Goal: Task Accomplishment & Management: Complete application form

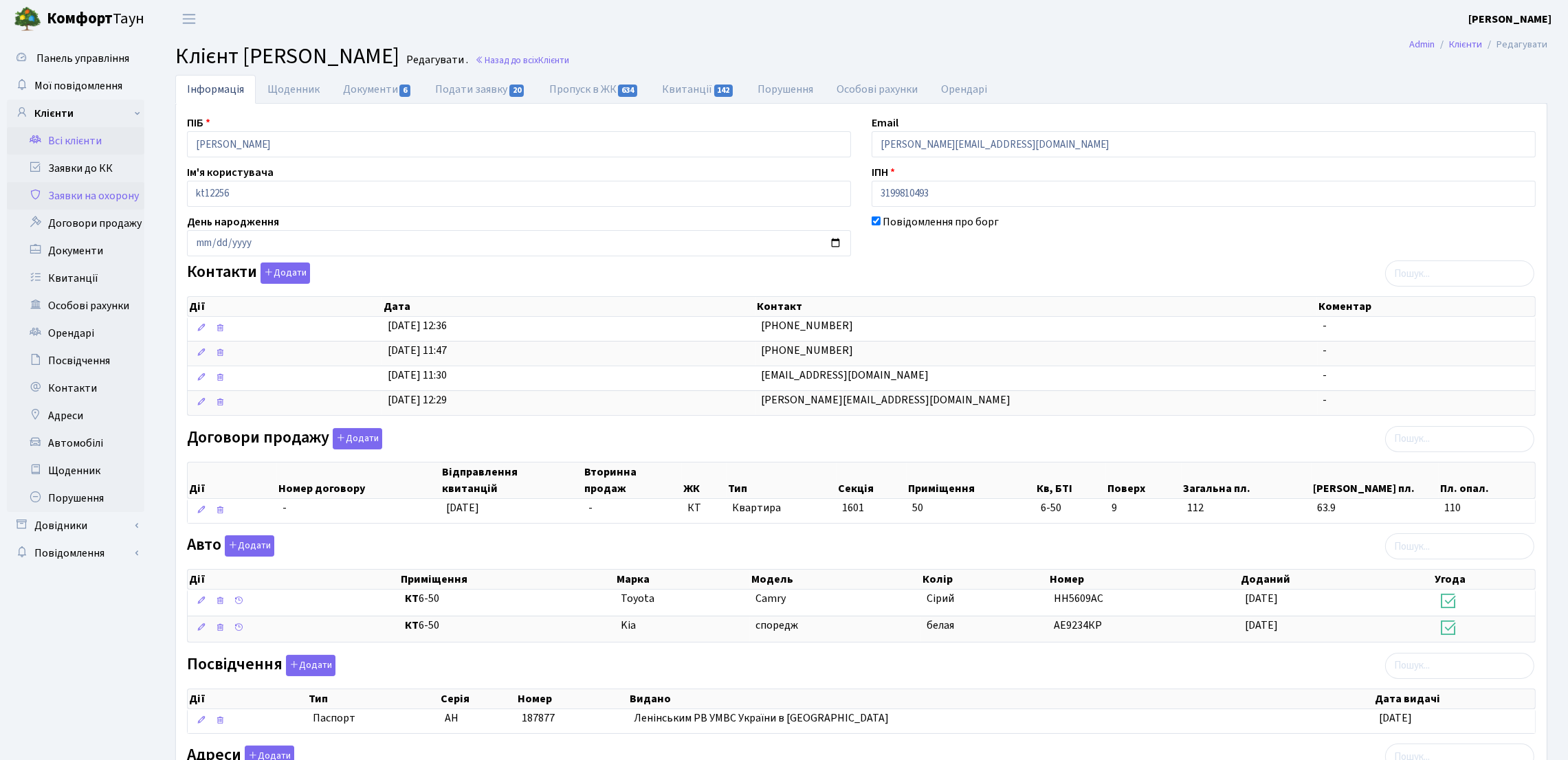
click at [112, 196] on link "Заявки на охорону" at bounding box center [75, 195] width 137 height 28
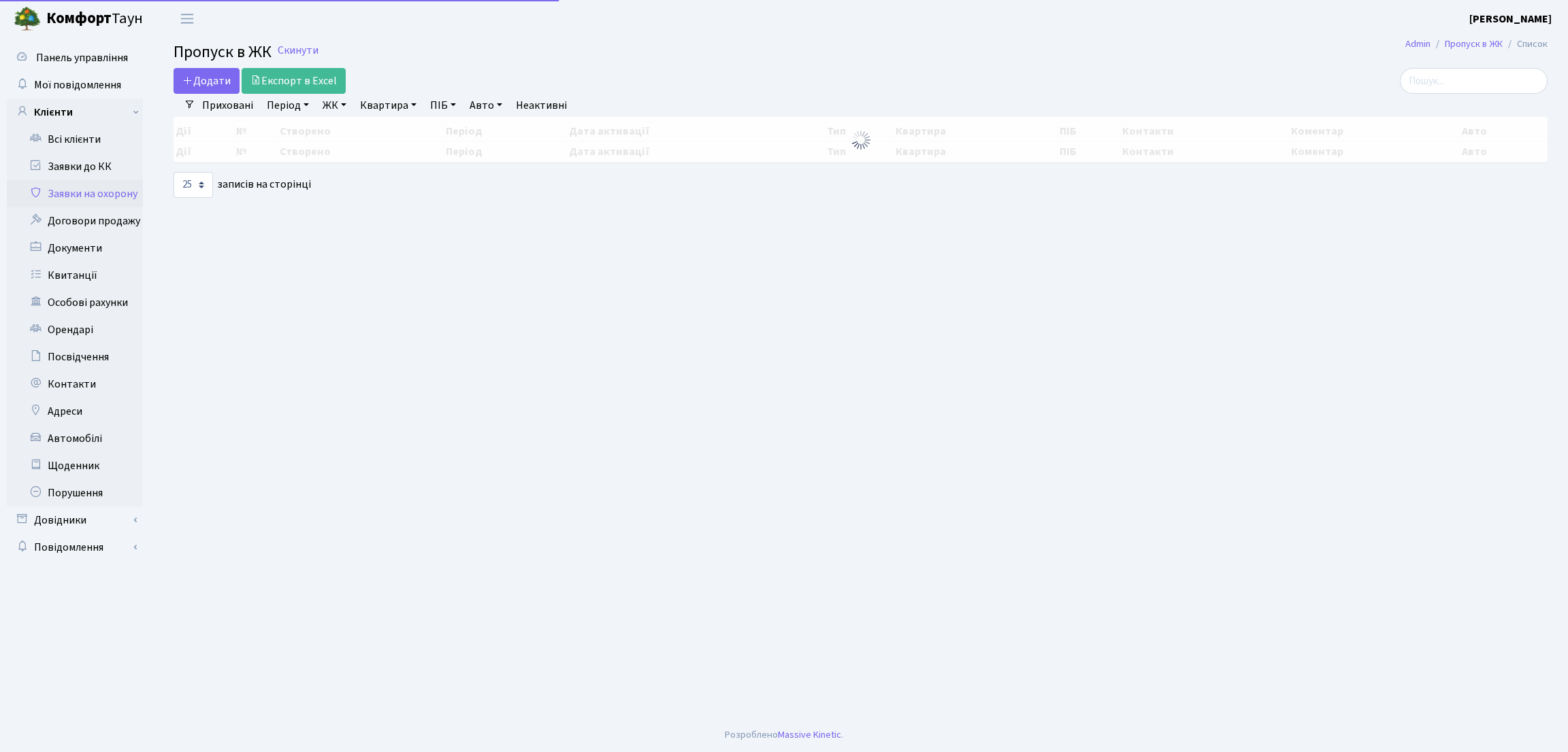
select select "25"
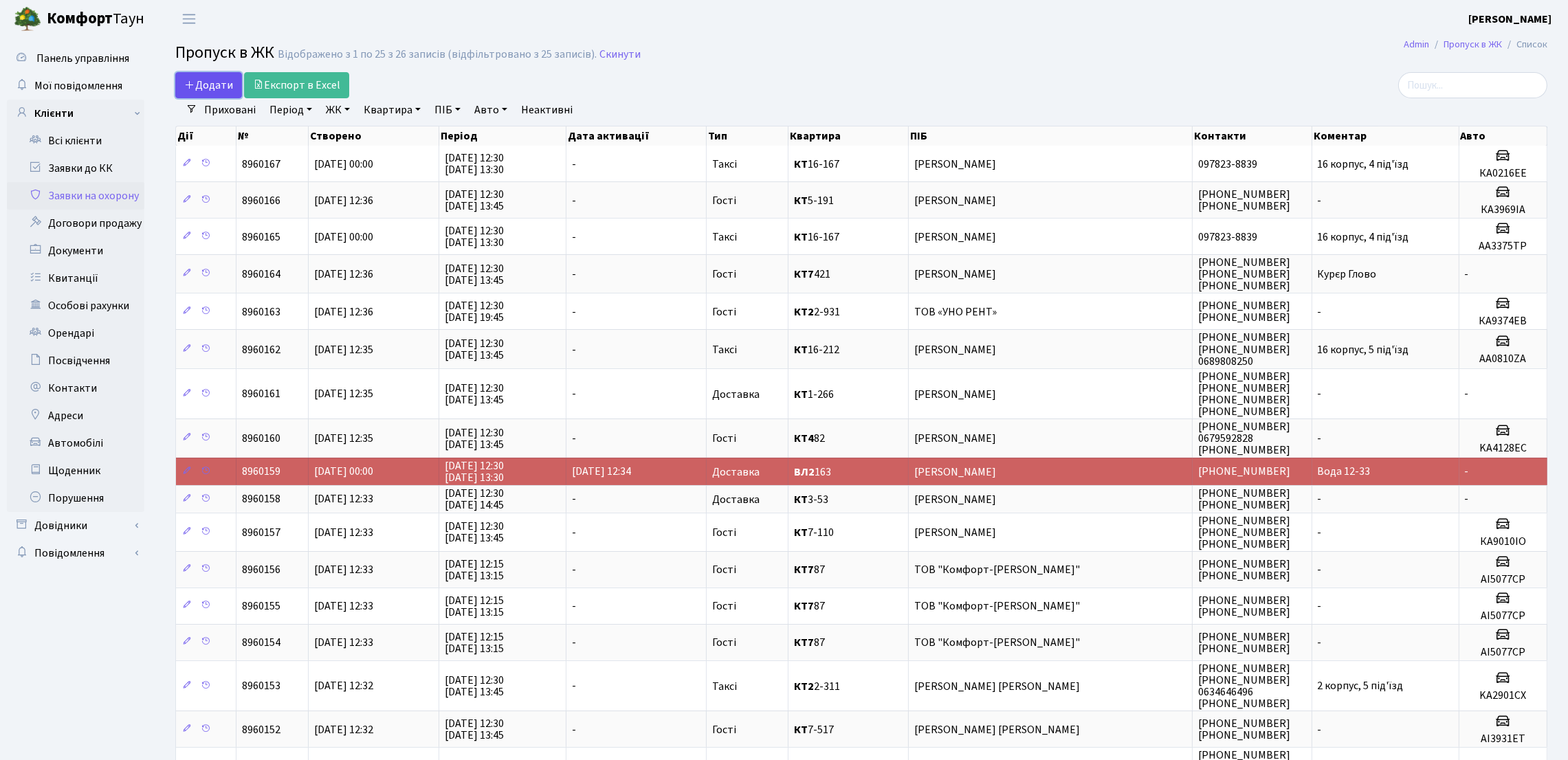
click at [208, 90] on span "Додати" at bounding box center [208, 86] width 49 height 15
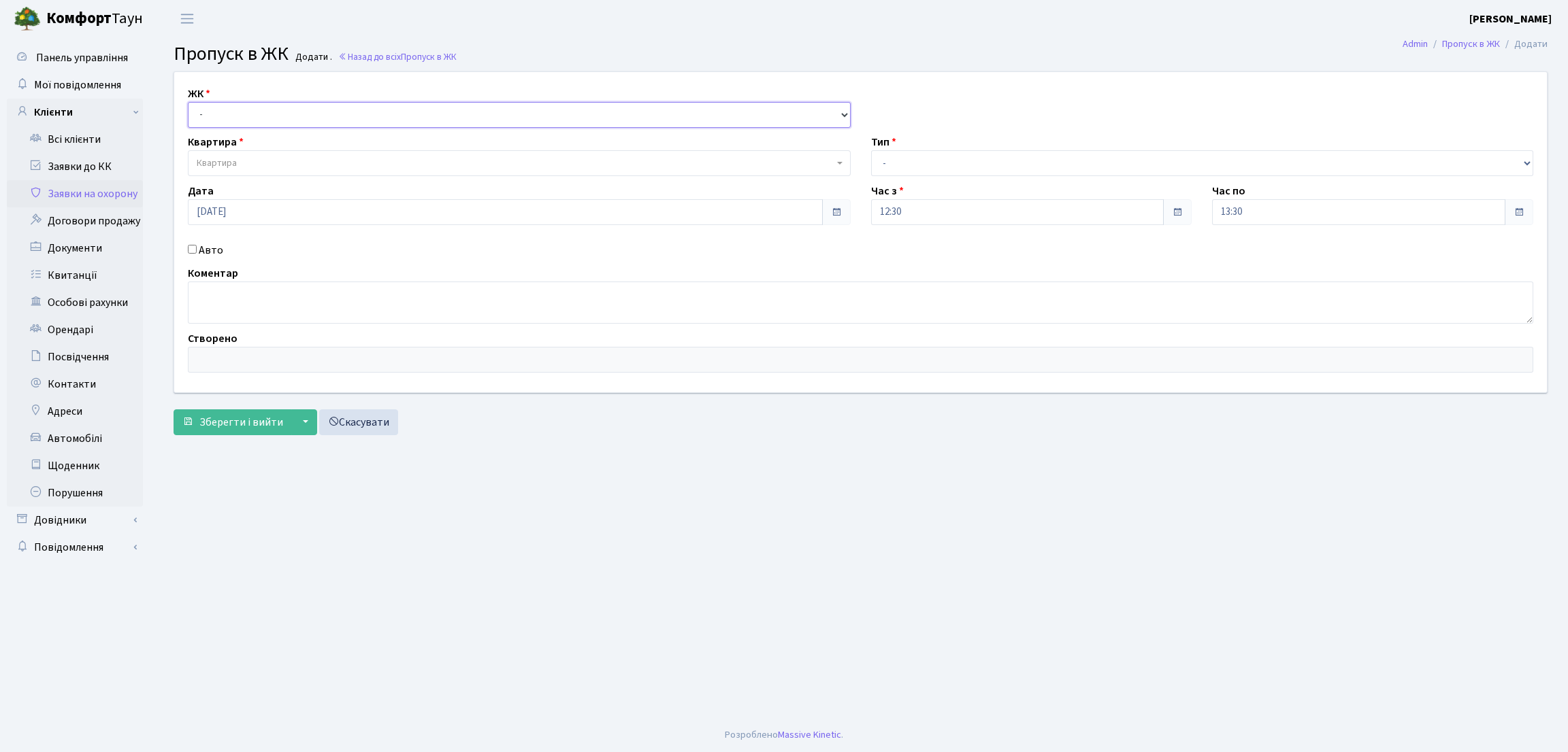
click at [323, 106] on select "- КТ, вул. Регенераторна, 4 ЦП, вул. Джона Маккейна, 7 ТХ, вул. Ділова, 1/2 КТ2…" at bounding box center [519, 114] width 663 height 25
select select "271"
click at [188, 102] on select "- КТ, вул. Регенераторна, 4 ЦП, вул. Джона Маккейна, 7 ТХ, вул. Ділова, 1/2 КТ2…" at bounding box center [519, 114] width 663 height 25
select select
click at [308, 163] on span "Квартира" at bounding box center [516, 163] width 637 height 13
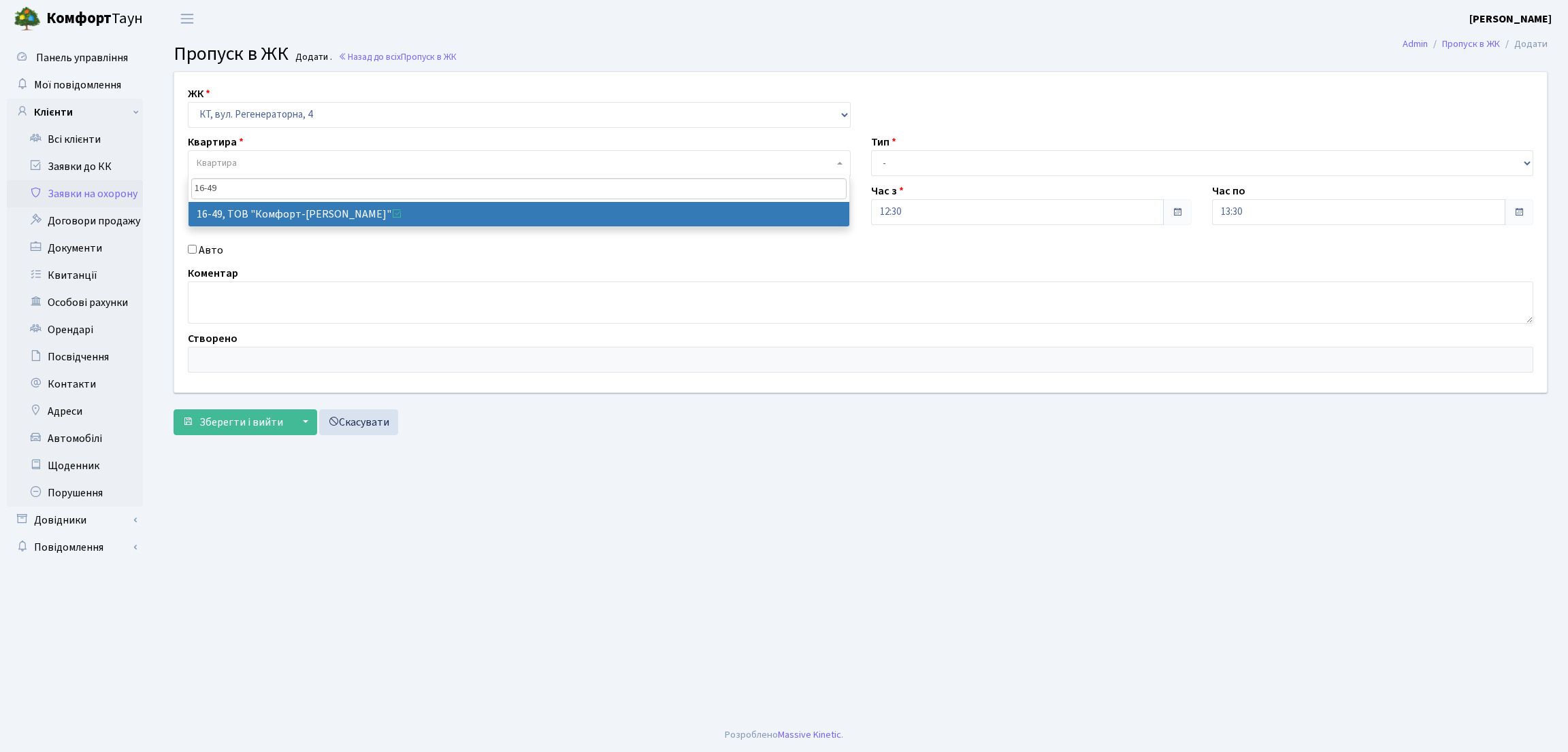
type input "16-49"
select select "8610"
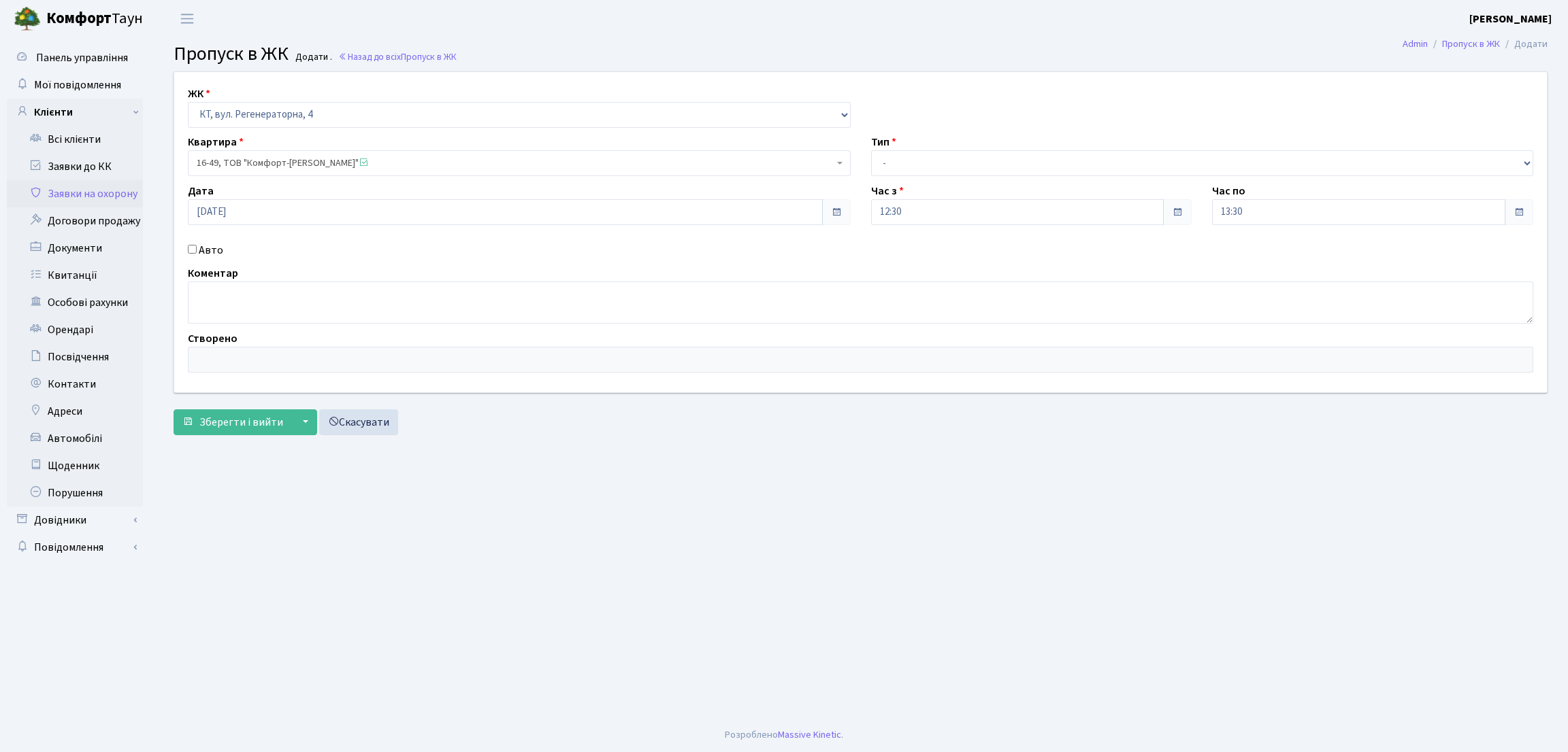
click at [204, 251] on label "Авто" at bounding box center [211, 250] width 25 height 16
click at [197, 251] on input "Авто" at bounding box center [191, 249] width 8 height 8
checkbox input "true"
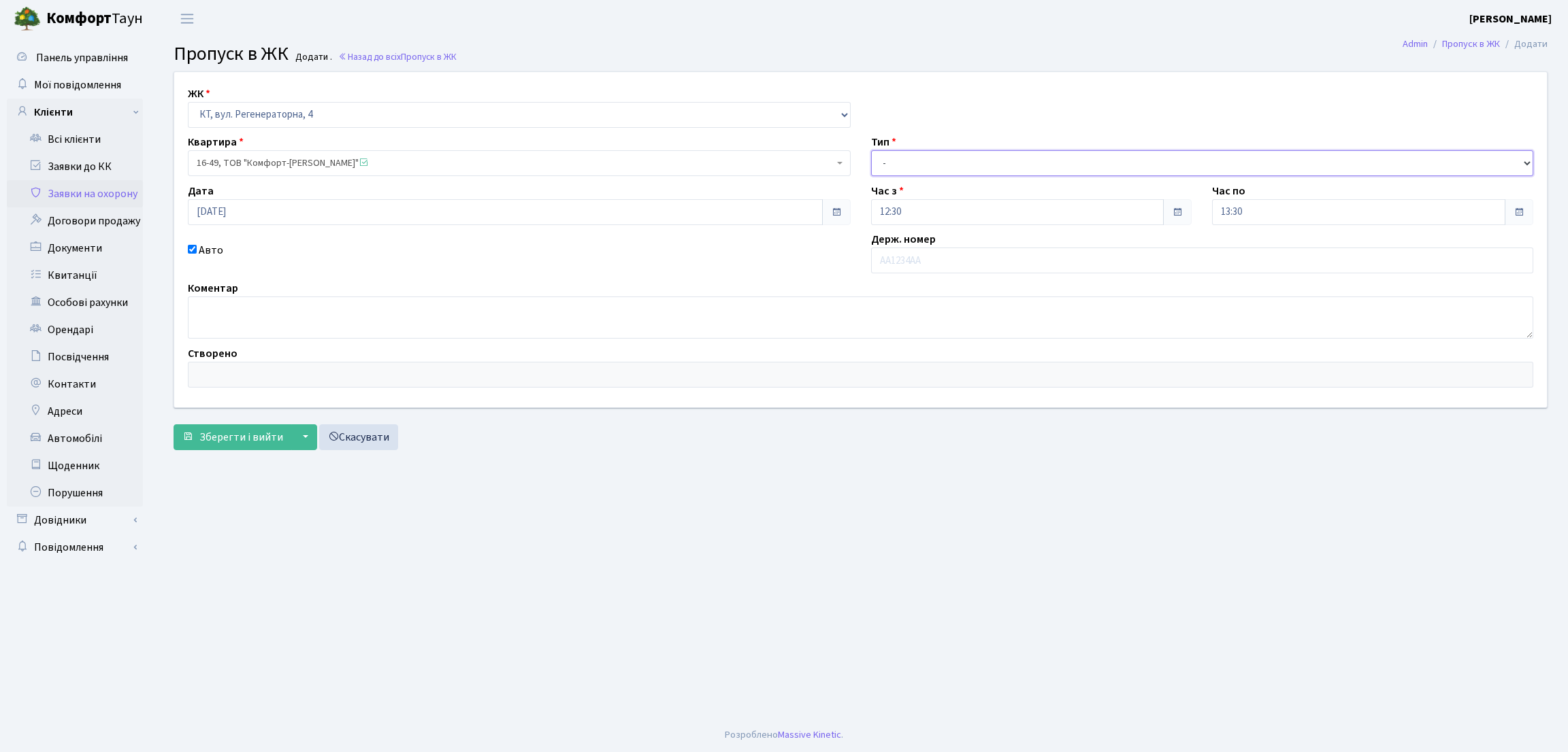
click at [919, 160] on select "- Доставка Таксі Гості Сервіс" at bounding box center [1202, 163] width 663 height 25
select select "1"
click at [871, 151] on select "- Доставка Таксі Гості Сервіс" at bounding box center [1202, 163] width 663 height 25
drag, startPoint x: 914, startPoint y: 257, endPoint x: 916, endPoint y: 234, distance: 23.1
click at [916, 257] on input "text" at bounding box center [1202, 260] width 663 height 25
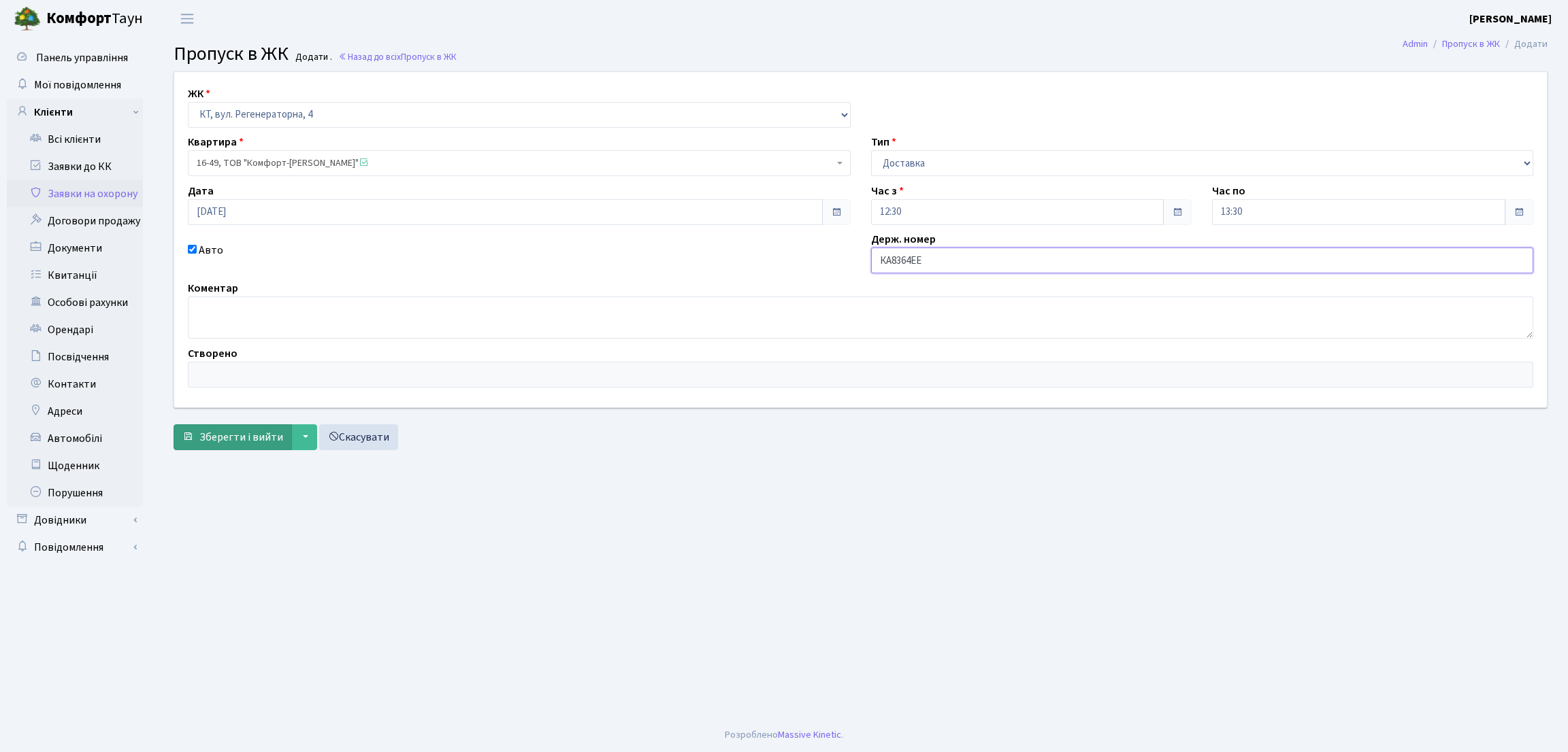
type input "КА8364ЕЕ"
click at [214, 434] on span "Зберегти і вийти" at bounding box center [241, 437] width 84 height 15
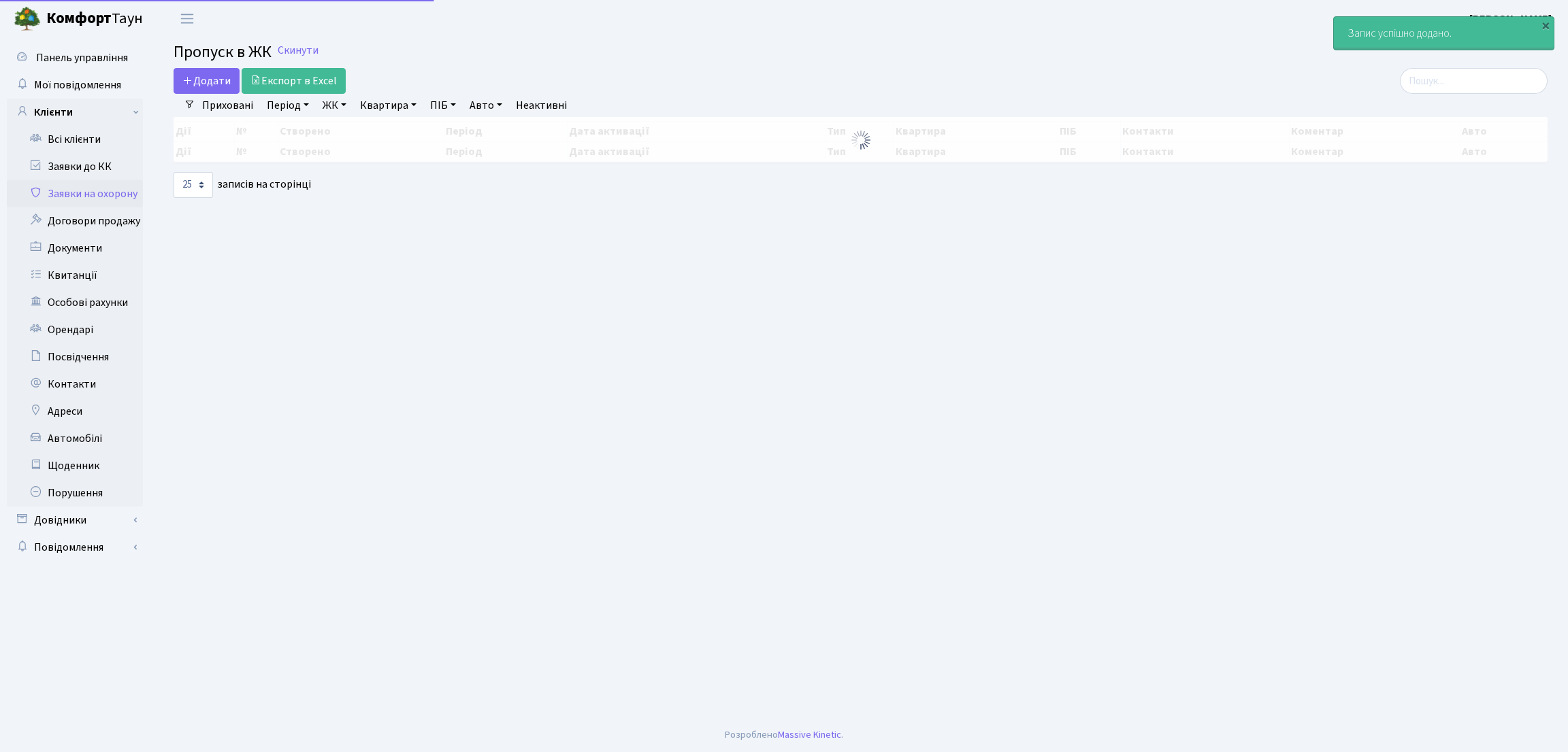
select select "25"
